Goal: Task Accomplishment & Management: Manage account settings

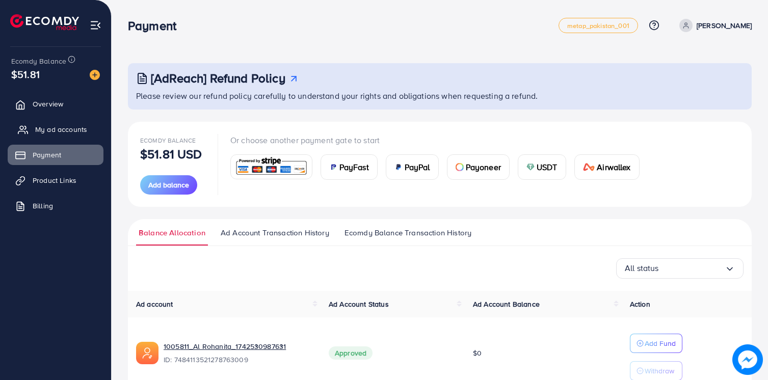
click at [65, 124] on span "My ad accounts" at bounding box center [61, 129] width 52 height 10
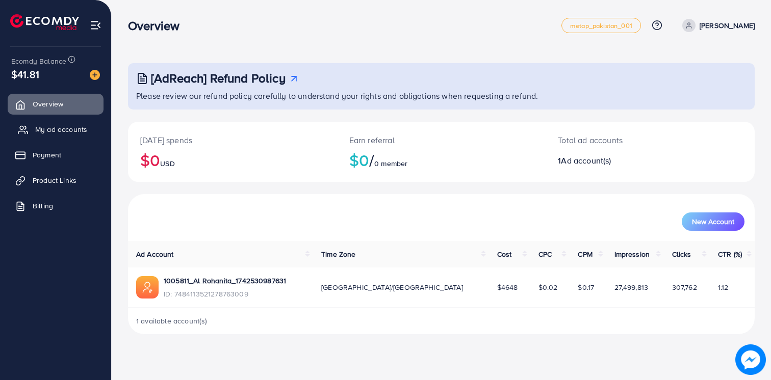
click at [76, 137] on link "My ad accounts" at bounding box center [56, 129] width 96 height 20
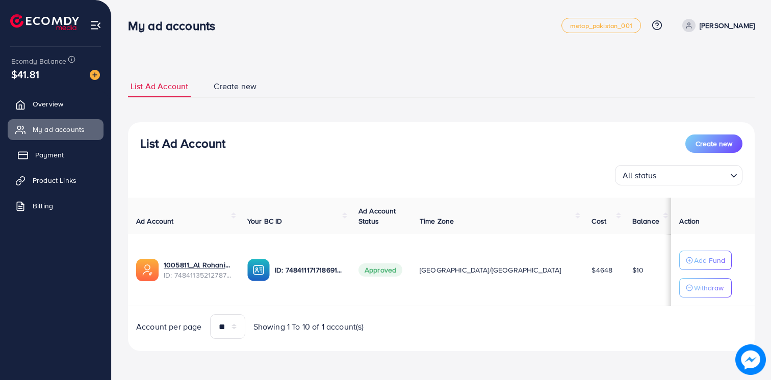
click at [39, 165] on ul "Overview My ad accounts Payment Product Links Billing" at bounding box center [55, 158] width 111 height 137
click at [60, 101] on span "Overview" at bounding box center [50, 104] width 31 height 10
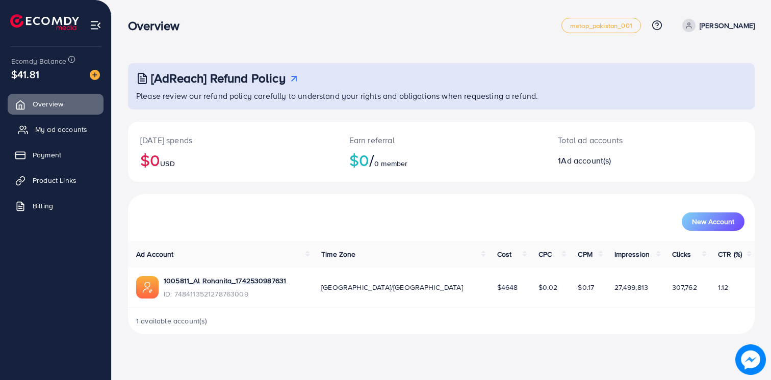
click at [51, 132] on span "My ad accounts" at bounding box center [61, 129] width 52 height 10
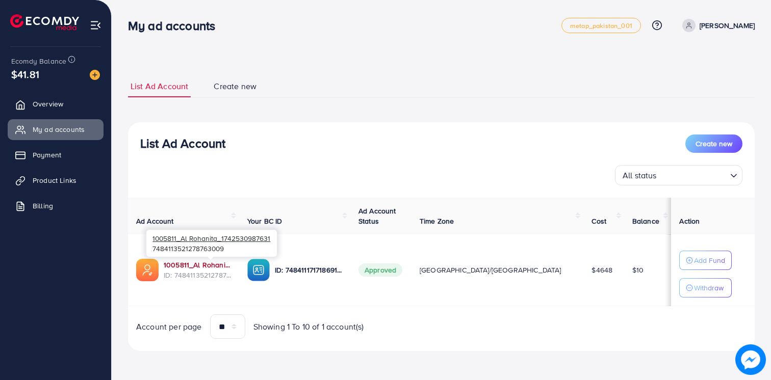
click at [217, 268] on link "1005811_Al Rohanita_1742530987631" at bounding box center [197, 265] width 67 height 10
click at [52, 177] on span "Product Links" at bounding box center [57, 180] width 44 height 10
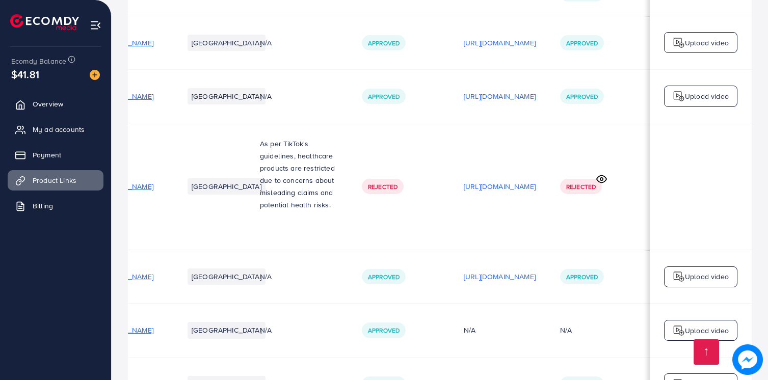
scroll to position [0, 149]
click at [72, 126] on span "My ad accounts" at bounding box center [61, 129] width 52 height 10
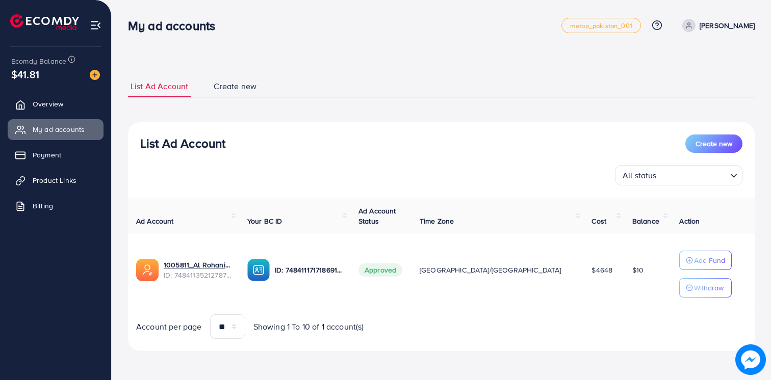
click at [61, 165] on ul "Overview My ad accounts Payment Product Links Billing" at bounding box center [55, 158] width 111 height 137
click at [51, 111] on link "Overview" at bounding box center [56, 104] width 96 height 20
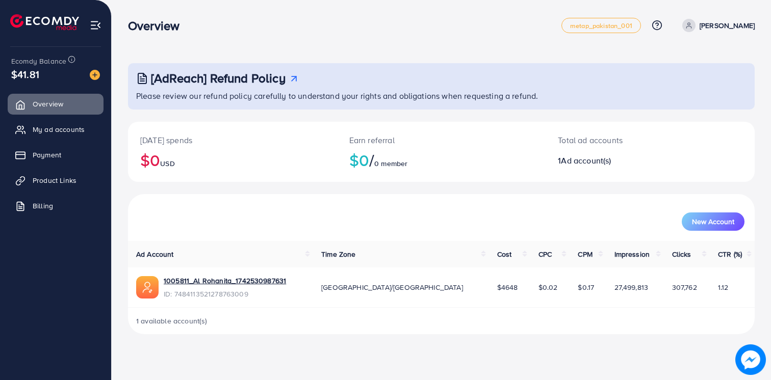
click at [59, 169] on ul "Overview My ad accounts Payment Product Links Billing" at bounding box center [55, 158] width 111 height 137
click at [52, 182] on span "Product Links" at bounding box center [57, 180] width 44 height 10
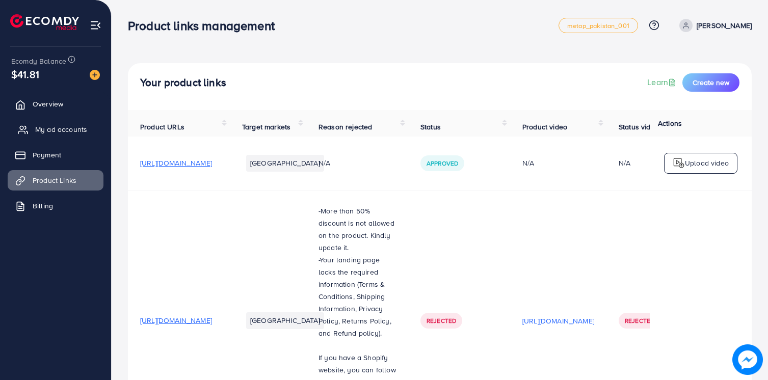
click at [52, 128] on span "My ad accounts" at bounding box center [61, 129] width 52 height 10
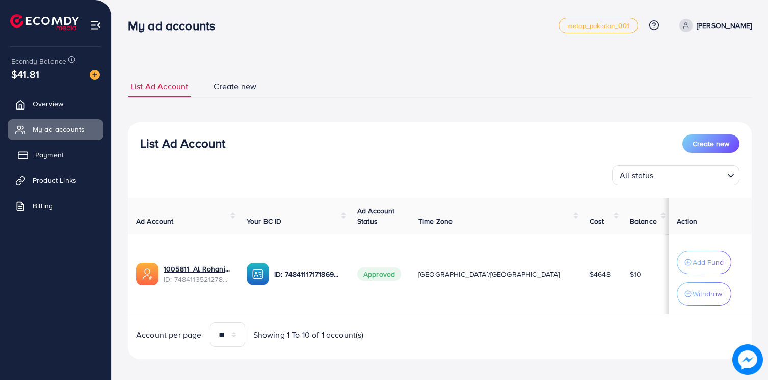
click at [55, 158] on span "Payment" at bounding box center [49, 155] width 29 height 10
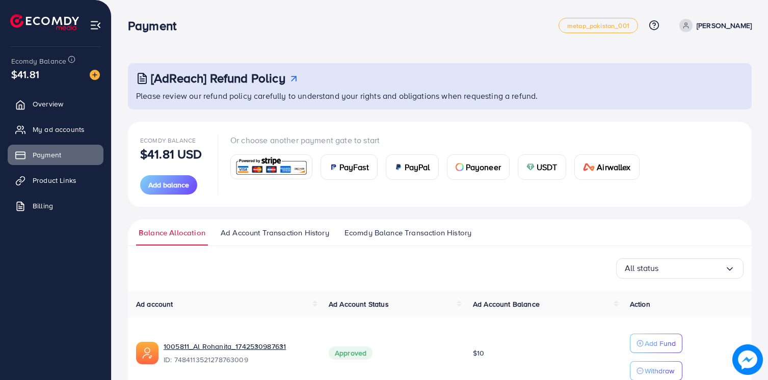
scroll to position [52, 0]
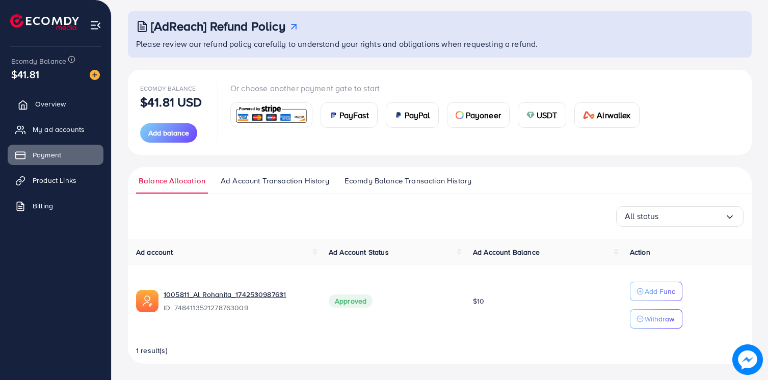
click at [51, 101] on span "Overview" at bounding box center [50, 104] width 31 height 10
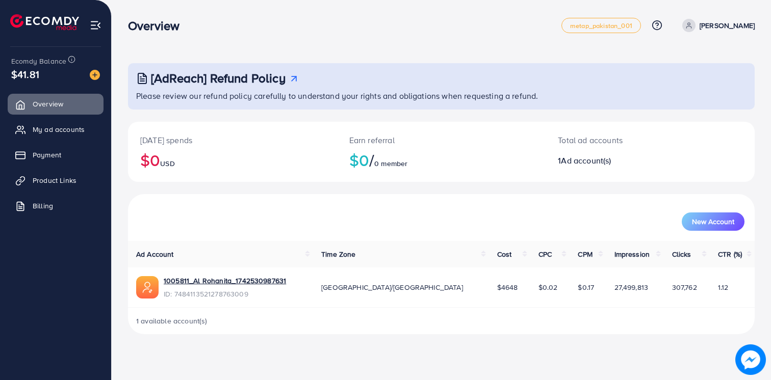
click at [47, 115] on ul "Overview My ad accounts Payment Product Links Billing" at bounding box center [55, 158] width 111 height 137
click at [49, 138] on link "My ad accounts" at bounding box center [56, 129] width 96 height 20
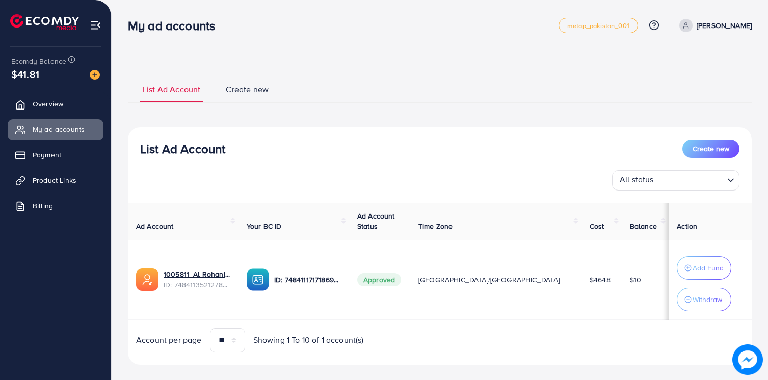
scroll to position [13, 0]
